Goal: Check status: Check status

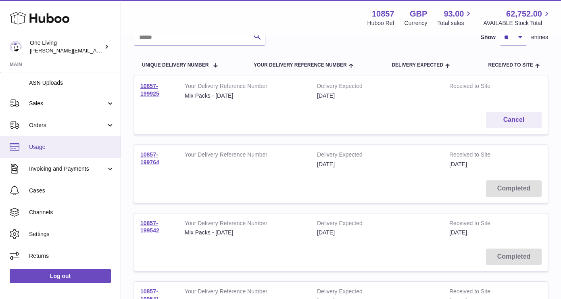
scroll to position [80, 0]
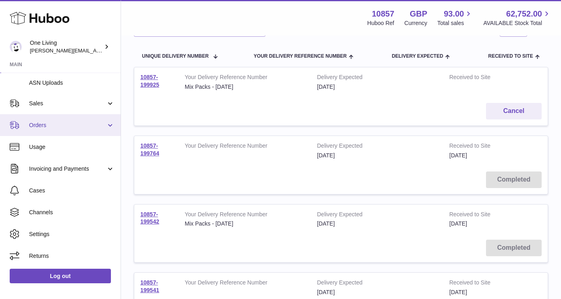
click at [95, 126] on span "Orders" at bounding box center [67, 125] width 77 height 8
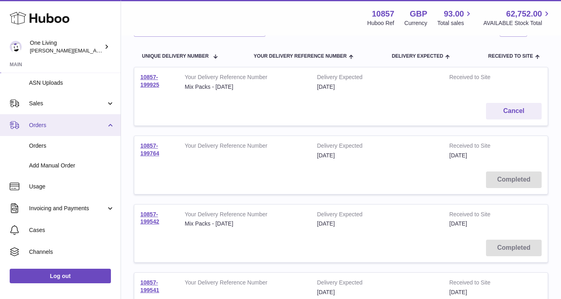
click at [95, 126] on span "Orders" at bounding box center [67, 125] width 77 height 8
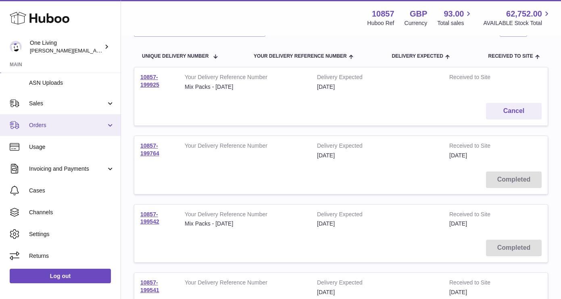
click at [71, 130] on link "Orders" at bounding box center [60, 125] width 121 height 22
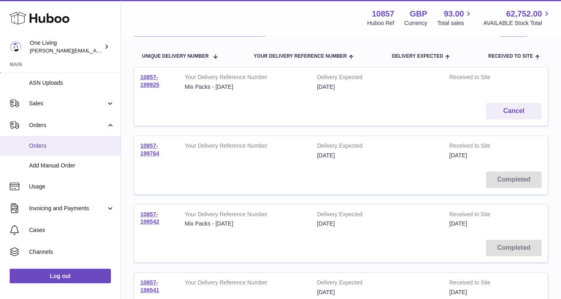
click at [63, 153] on link "Orders" at bounding box center [60, 146] width 121 height 20
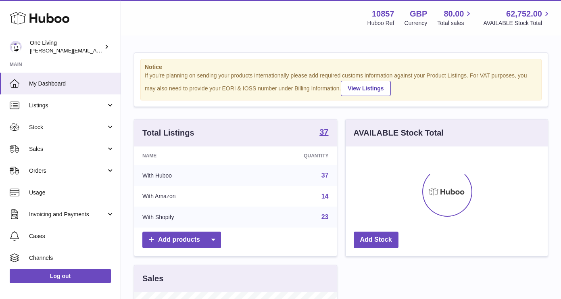
scroll to position [126, 202]
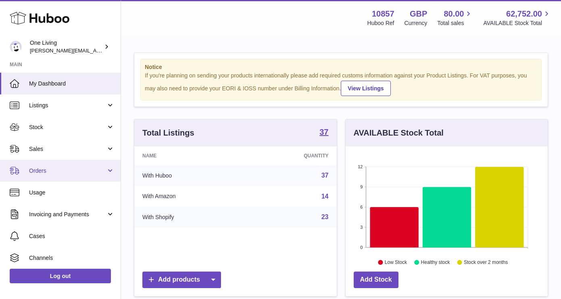
click at [85, 173] on span "Orders" at bounding box center [67, 171] width 77 height 8
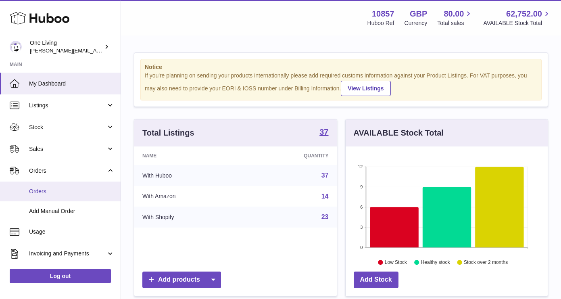
click at [54, 193] on span "Orders" at bounding box center [72, 192] width 86 height 8
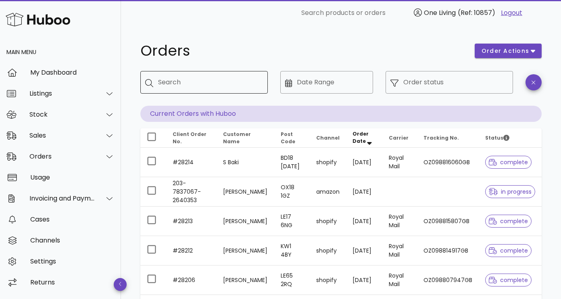
click at [233, 81] on input "Search" at bounding box center [209, 82] width 103 height 13
type input "******"
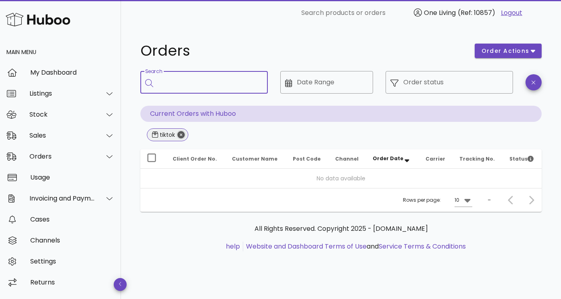
click at [183, 134] on icon "Close" at bounding box center [180, 134] width 7 height 7
